Goal: Task Accomplishment & Management: Complete application form

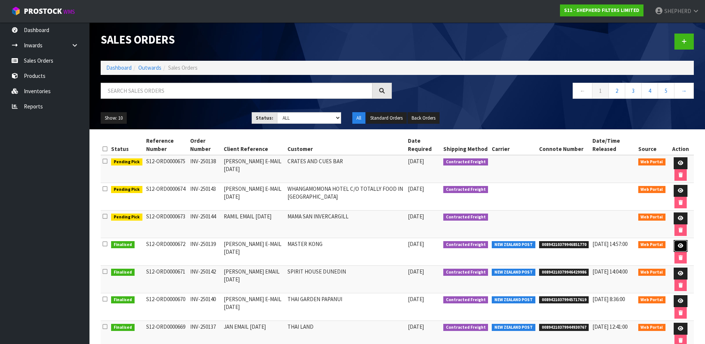
click at [682, 243] on icon at bounding box center [681, 245] width 6 height 5
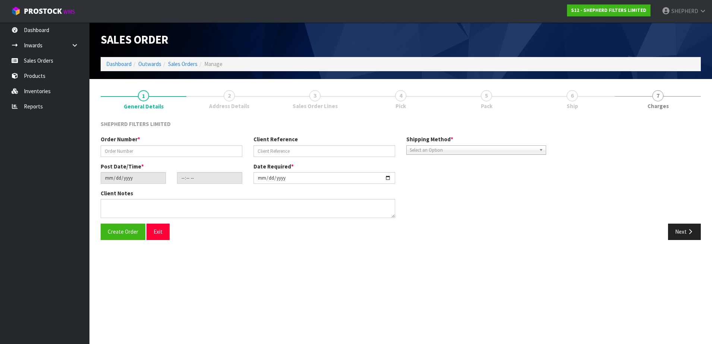
type input "INV-250139"
type input "[PERSON_NAME] E-MAIL [DATE]"
type input "[DATE]"
type input "18:56:00.000"
type input "[DATE]"
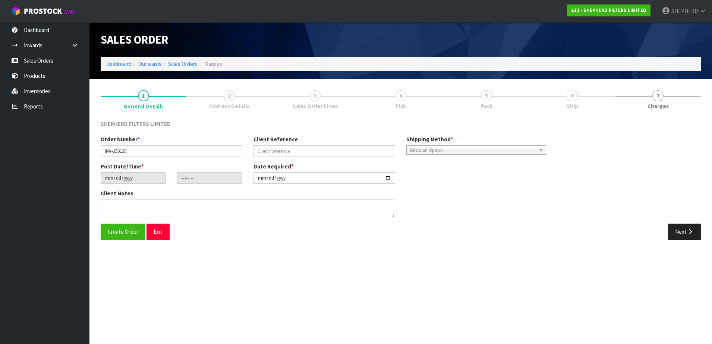
type textarea "PLACE IN CARTON THAT SUITS THIS SIZE PLS (UNLESS ALL 3 COMPACT PACKS FIT IN ONE…"
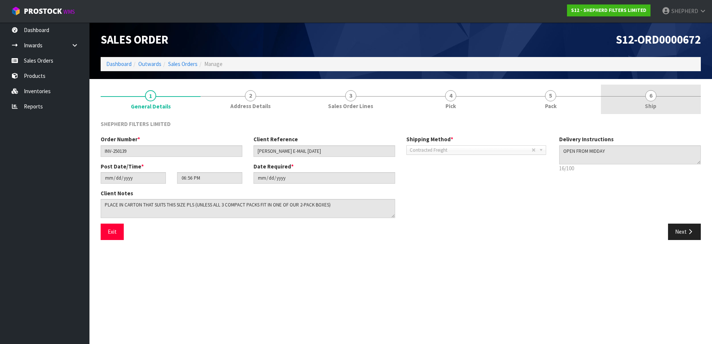
click at [656, 98] on span "6" at bounding box center [650, 95] width 11 height 11
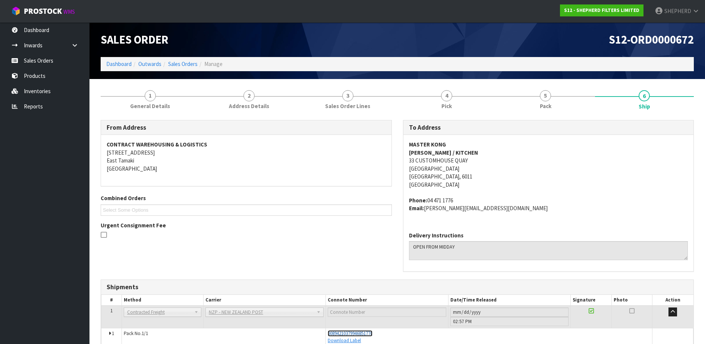
click at [365, 334] on span "00894210379946851770" at bounding box center [350, 333] width 45 height 6
click at [32, 62] on link "Sales Orders" at bounding box center [44, 60] width 89 height 15
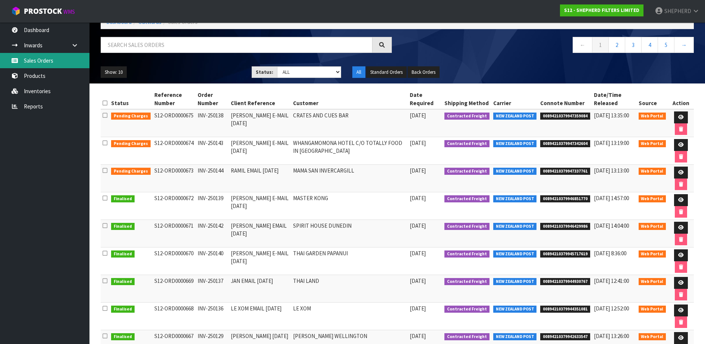
scroll to position [46, 0]
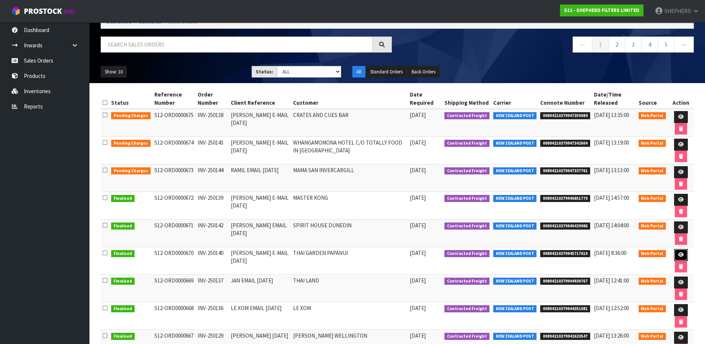
click at [679, 255] on icon at bounding box center [681, 254] width 6 height 5
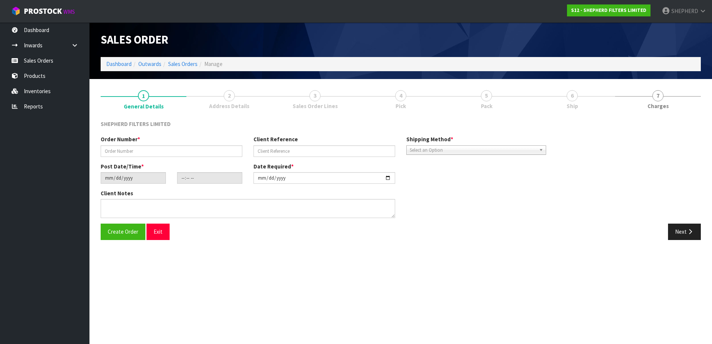
type input "INV-250140"
type input "[PERSON_NAME] E-MAIL [DATE]"
type input "[DATE]"
type input "16:30:00.000"
type input "[DATE]"
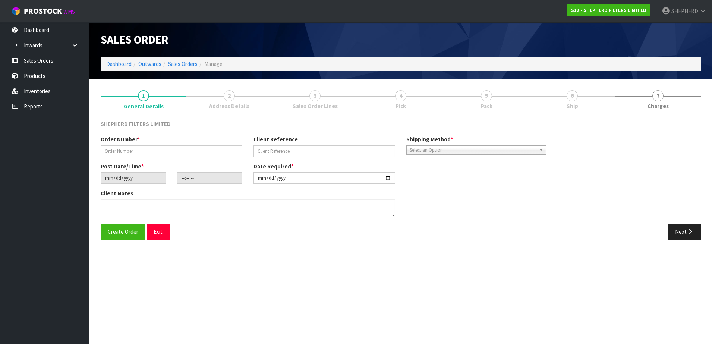
type textarea "DELIVER TO OFFICE: [STREET_ADDRESS]"
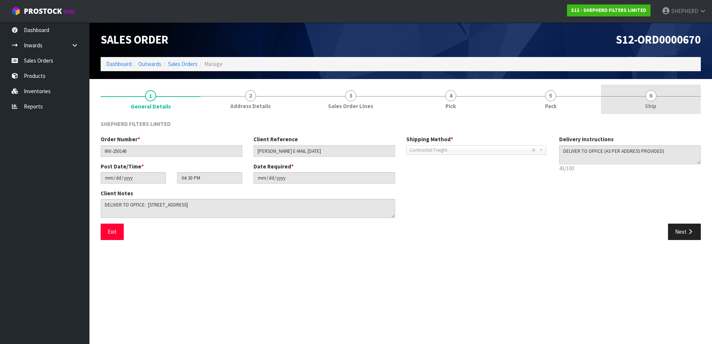
click at [651, 91] on span "6" at bounding box center [650, 95] width 11 height 11
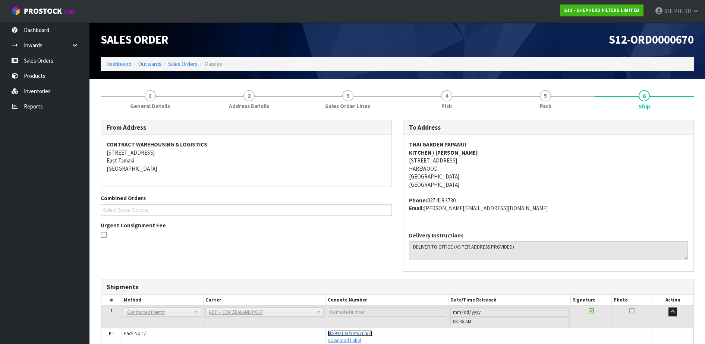
click at [369, 332] on span "00894210379945717619" at bounding box center [350, 333] width 45 height 6
click at [62, 56] on link "Sales Orders" at bounding box center [44, 60] width 89 height 15
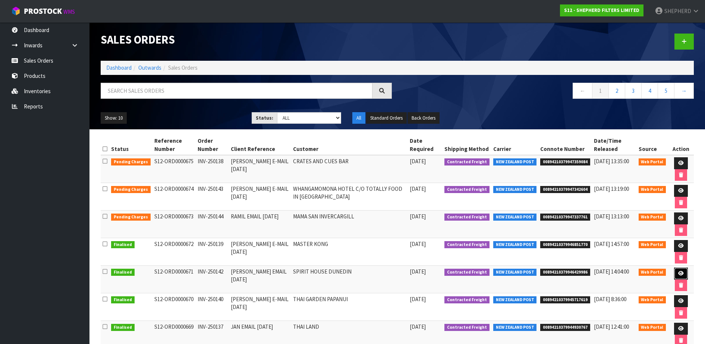
click at [682, 274] on icon at bounding box center [681, 273] width 6 height 5
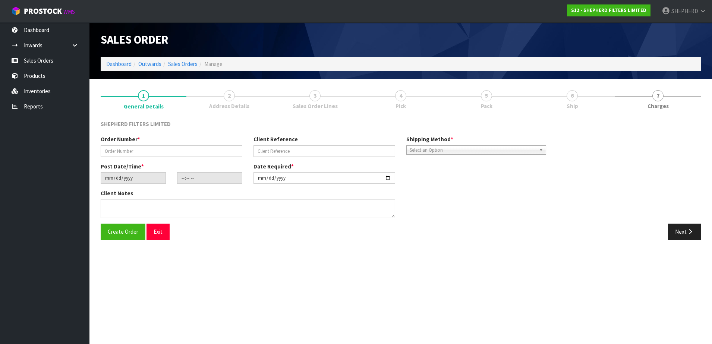
type input "INV-250142"
type input "[PERSON_NAME] EMAIL [DATE]"
type input "[DATE]"
type input "20:48:00.000"
type input "[DATE]"
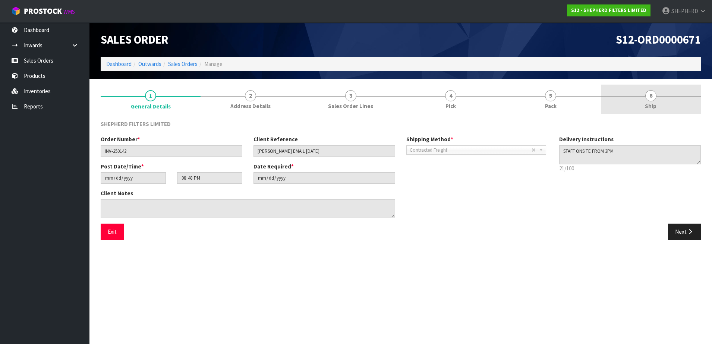
click at [652, 97] on span "6" at bounding box center [650, 95] width 11 height 11
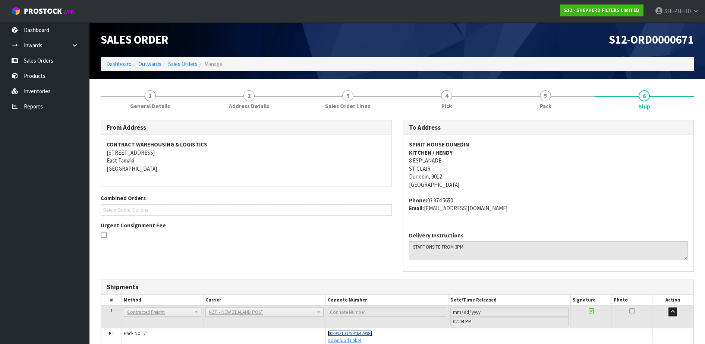
click at [369, 333] on span "00894210379946429986" at bounding box center [350, 333] width 45 height 6
click at [27, 62] on link "Sales Orders" at bounding box center [44, 60] width 89 height 15
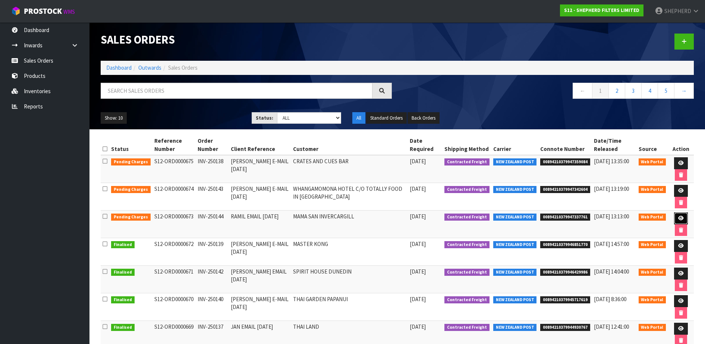
click at [679, 218] on icon at bounding box center [681, 218] width 6 height 5
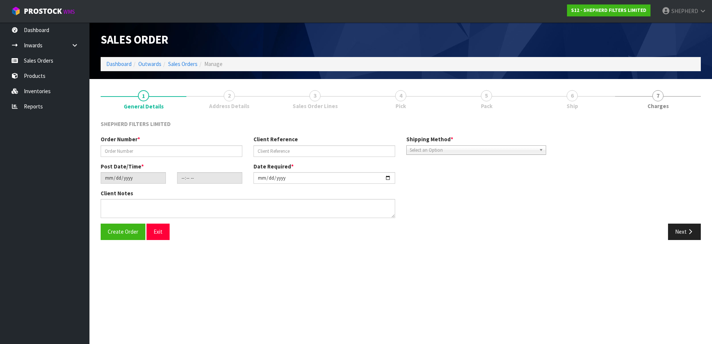
type input "INV-250144"
type input "RAMIL EMAIL [DATE]"
type input "[DATE]"
type input "20:48:00.000"
type input "[DATE]"
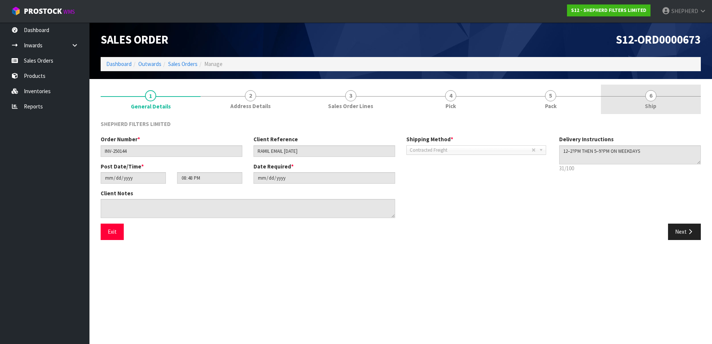
click at [652, 97] on span "6" at bounding box center [650, 95] width 11 height 11
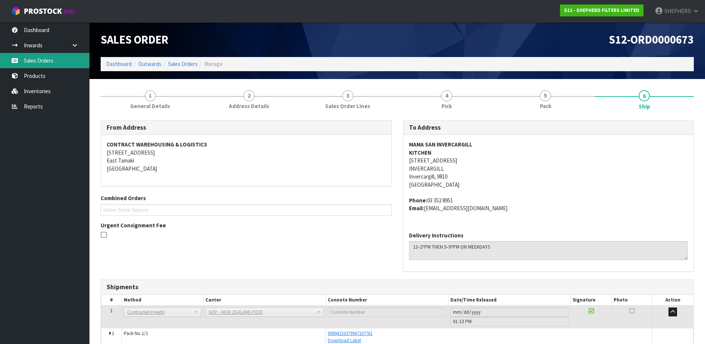
click at [36, 63] on link "Sales Orders" at bounding box center [44, 60] width 89 height 15
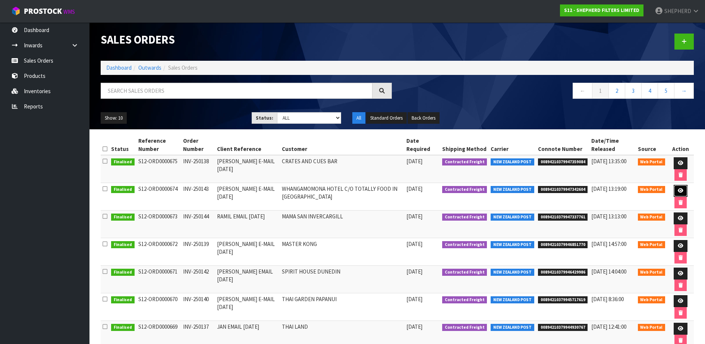
click at [680, 191] on icon at bounding box center [681, 190] width 6 height 5
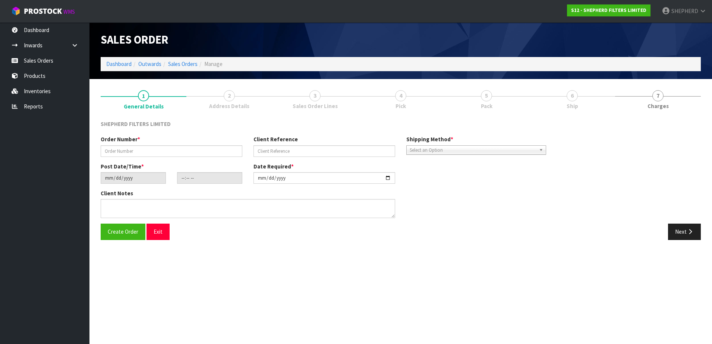
type input "INV-250143"
type input "[PERSON_NAME] E-MAIL [DATE]"
type input "[DATE]"
type input "17:13:00.000"
type input "[DATE]"
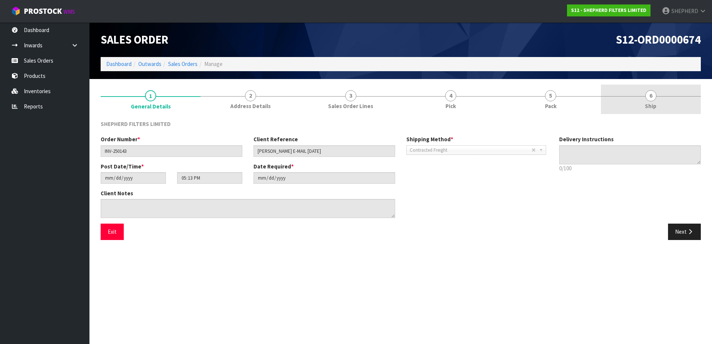
click at [649, 95] on span "6" at bounding box center [650, 95] width 11 height 11
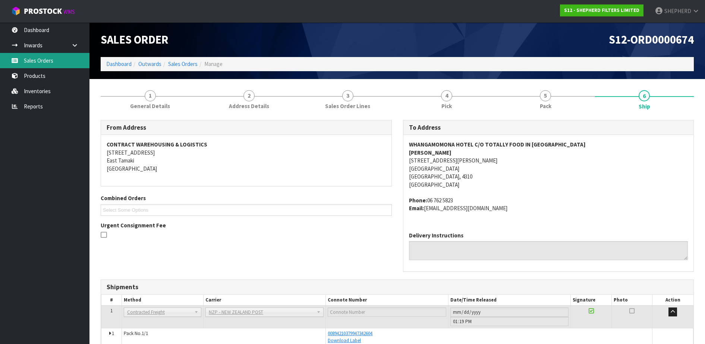
click at [47, 63] on link "Sales Orders" at bounding box center [44, 60] width 89 height 15
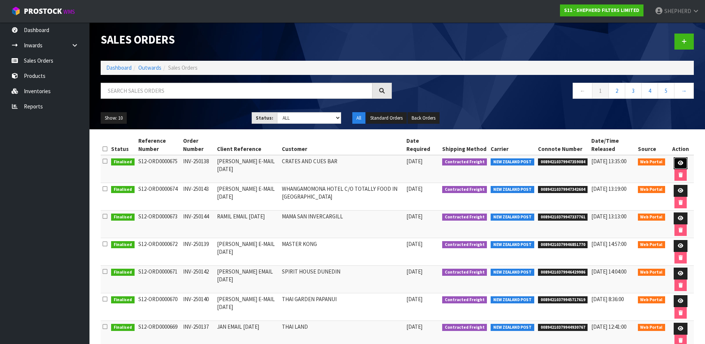
click at [676, 162] on link at bounding box center [681, 163] width 14 height 12
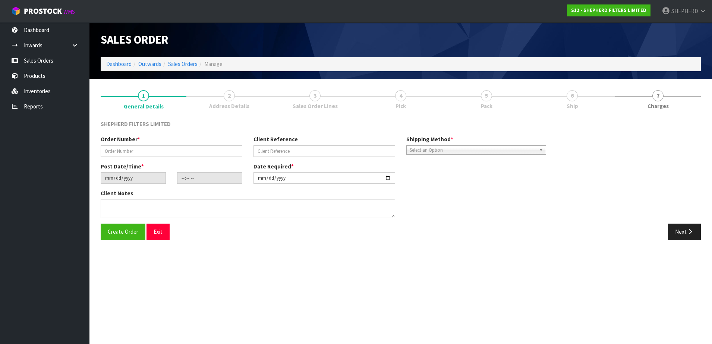
type input "INV-250138"
type input "[PERSON_NAME] E-MAIL [DATE]"
type input "[DATE]"
type input "15:18:00.000"
type input "[DATE]"
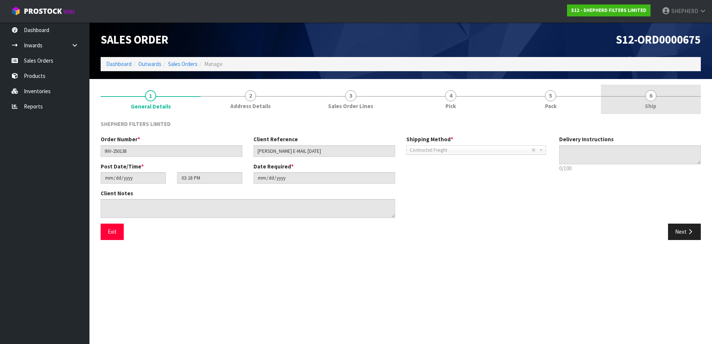
click at [652, 96] on span "6" at bounding box center [650, 95] width 11 height 11
